Goal: Information Seeking & Learning: Learn about a topic

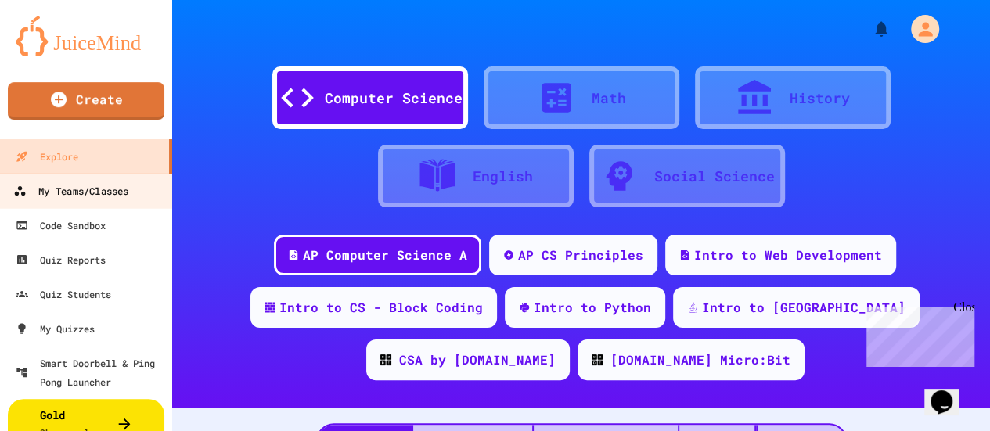
click at [109, 195] on div "My Teams/Classes" at bounding box center [70, 192] width 115 height 20
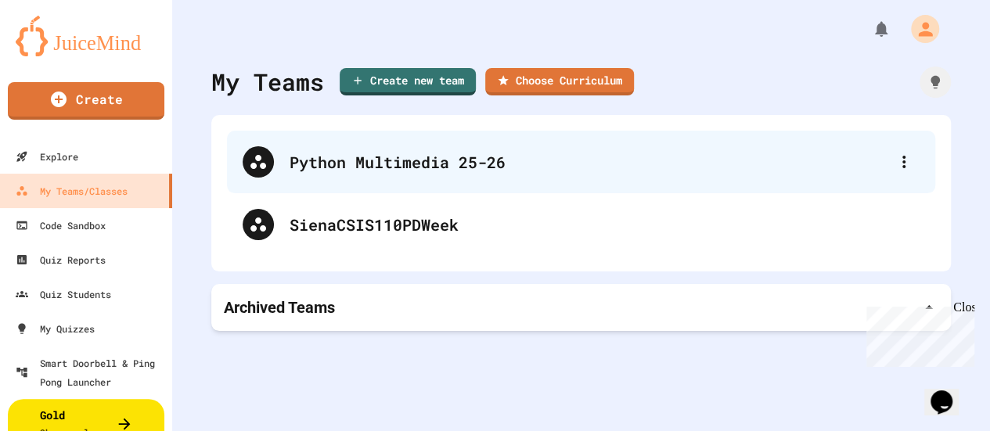
click at [410, 164] on div "Python Multimedia 25-26" at bounding box center [589, 161] width 599 height 23
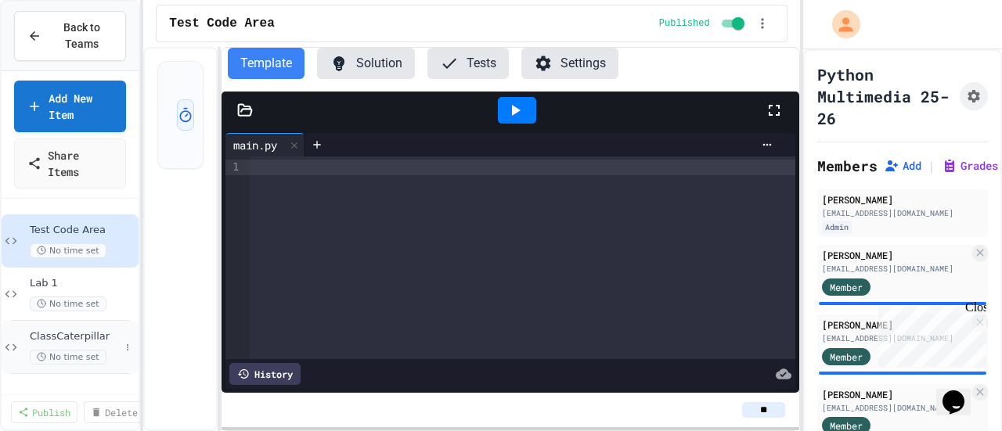
click at [103, 330] on span "ClassCaterpillar" at bounding box center [75, 336] width 90 height 13
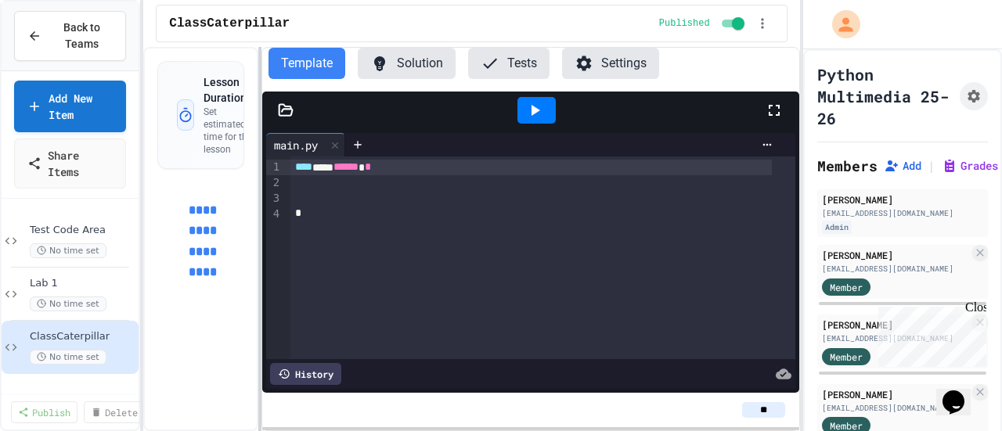
click at [260, 109] on div at bounding box center [259, 239] width 3 height 384
click at [308, 218] on div at bounding box center [531, 214] width 482 height 16
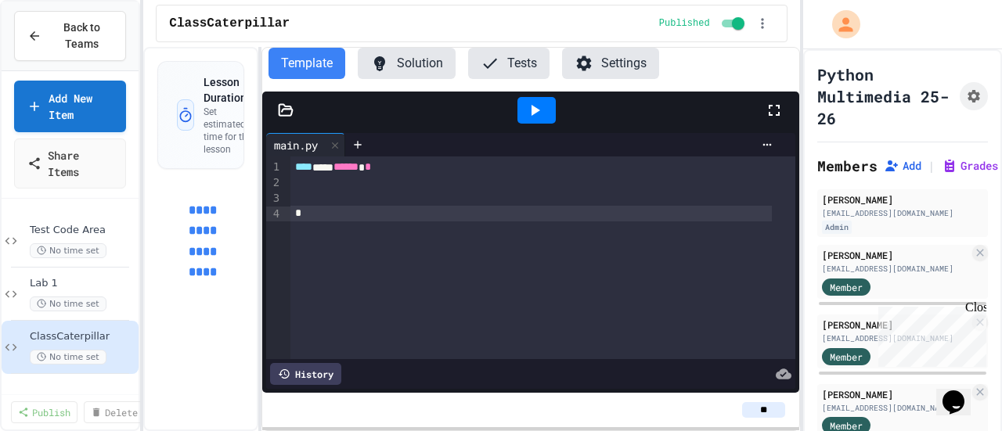
click at [291, 111] on icon at bounding box center [286, 109] width 13 height 11
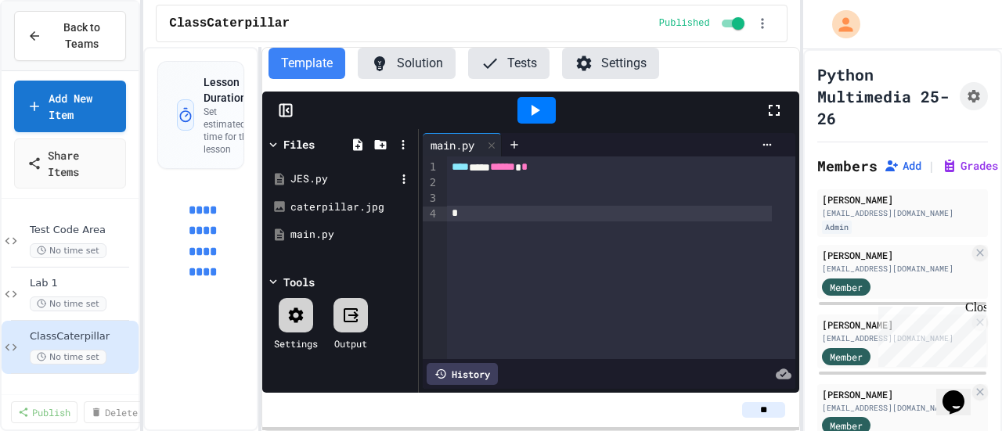
click at [321, 175] on div "JES.py" at bounding box center [342, 179] width 105 height 16
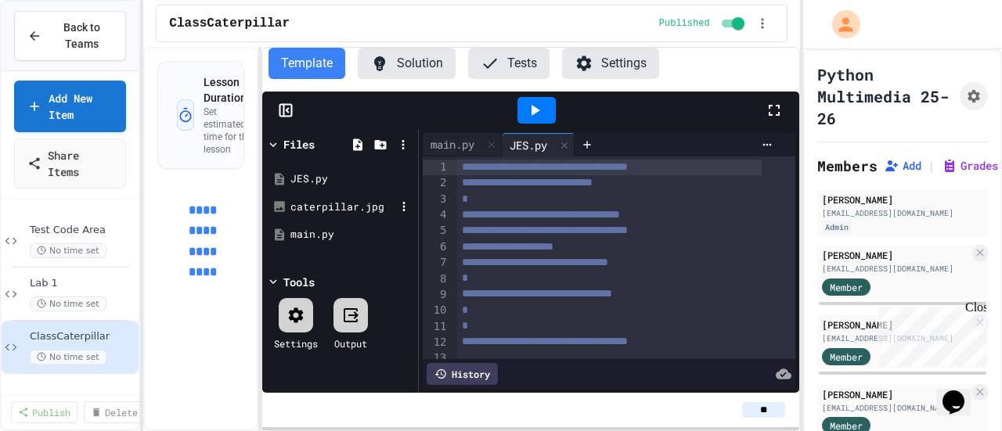
click at [354, 203] on div "caterpillar.jpg" at bounding box center [342, 208] width 105 height 16
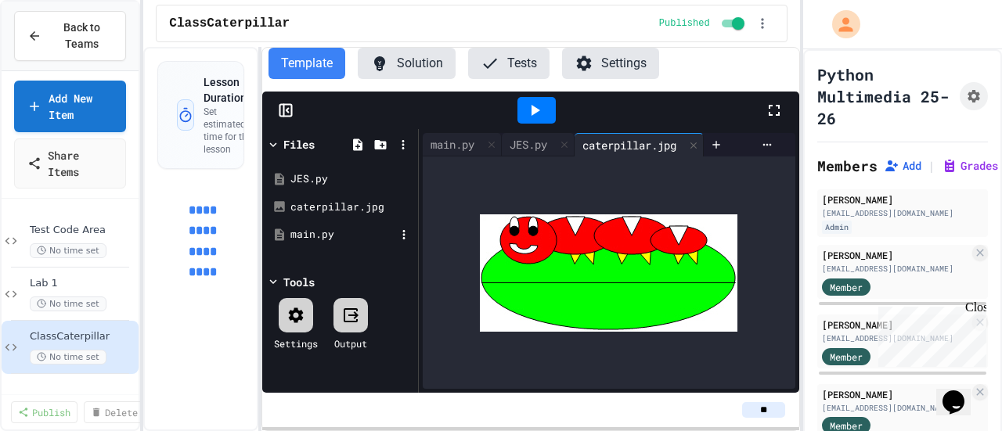
click at [341, 235] on div "main.py" at bounding box center [342, 235] width 105 height 16
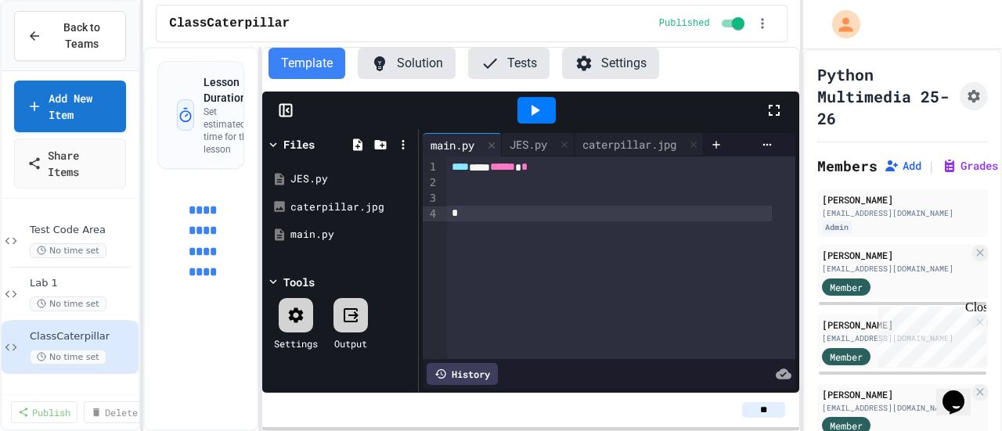
click at [501, 206] on div at bounding box center [610, 214] width 326 height 16
